Goal: Task Accomplishment & Management: Manage account settings

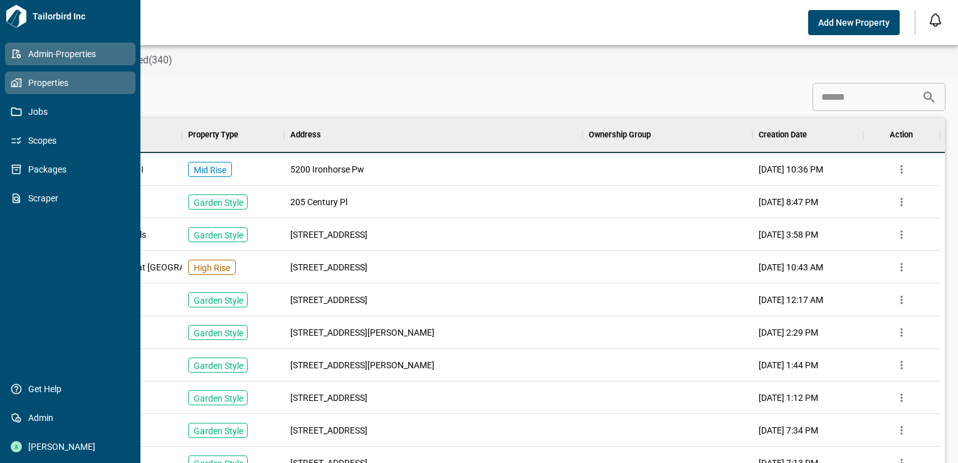
scroll to position [10, 5]
click at [18, 87] on icon at bounding box center [14, 83] width 7 height 7
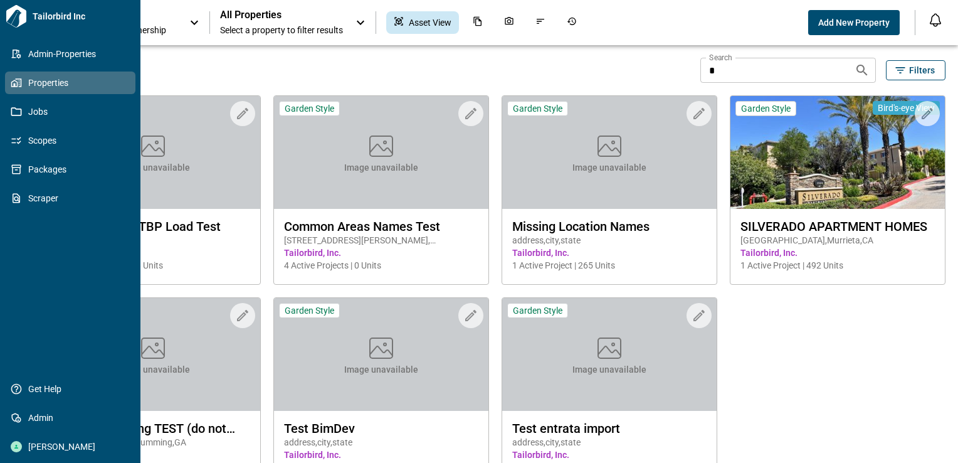
click at [16, 18] on icon at bounding box center [16, 16] width 23 height 23
click at [84, 453] on div "[PERSON_NAME]" at bounding box center [70, 446] width 130 height 23
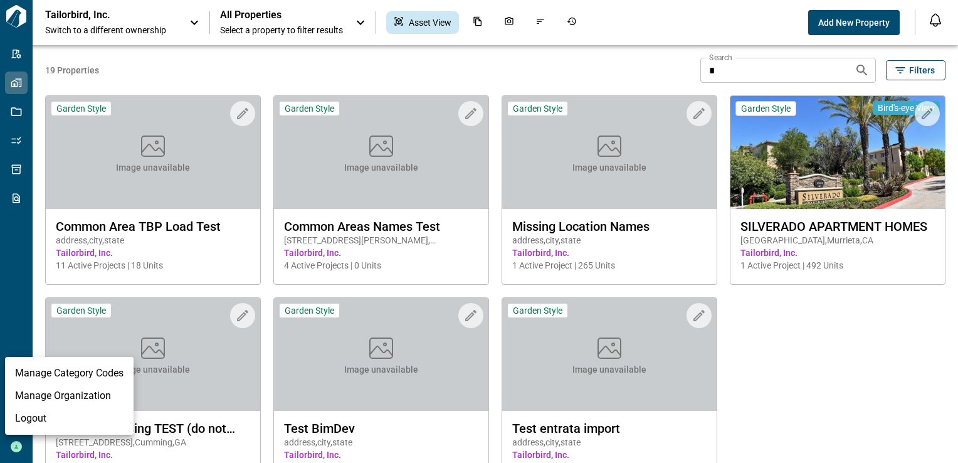
click at [88, 416] on li "Logout" at bounding box center [69, 418] width 129 height 23
